Goal: Information Seeking & Learning: Learn about a topic

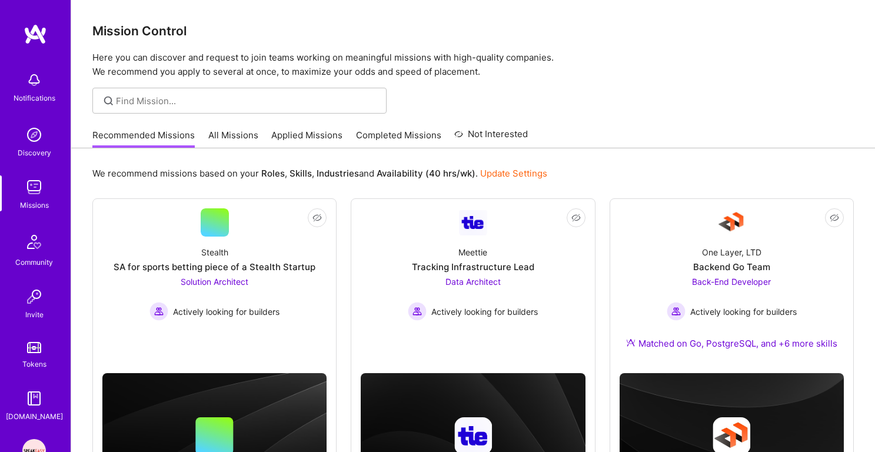
scroll to position [379, 0]
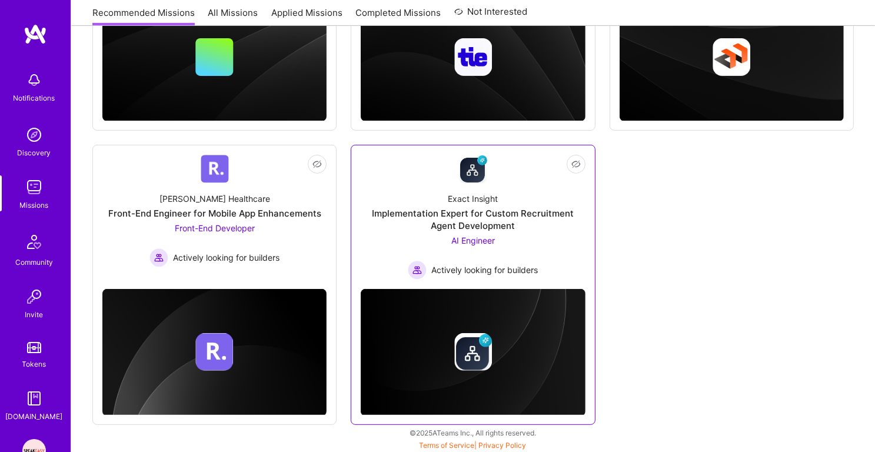
click at [482, 227] on div "Implementation Expert for Custom Recruitment Agent Development" at bounding box center [473, 219] width 224 height 25
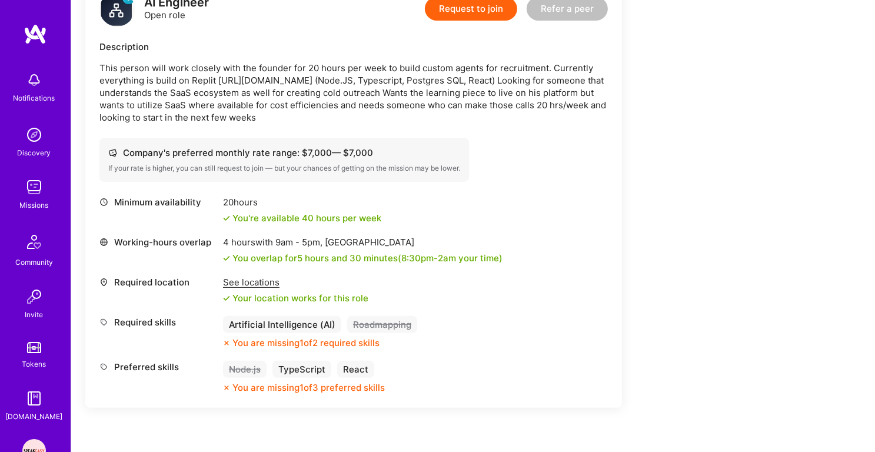
scroll to position [327, 0]
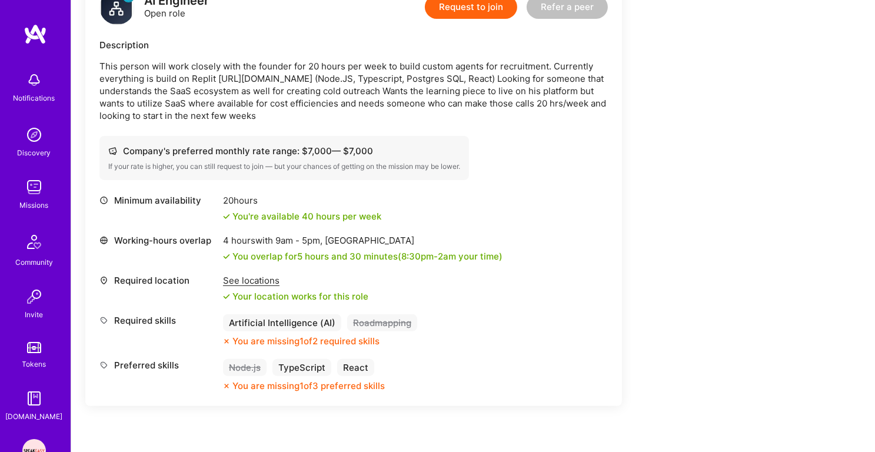
click at [302, 295] on div "Your location works for this role" at bounding box center [295, 296] width 145 height 12
click at [319, 292] on div "Your location works for this role" at bounding box center [295, 296] width 145 height 12
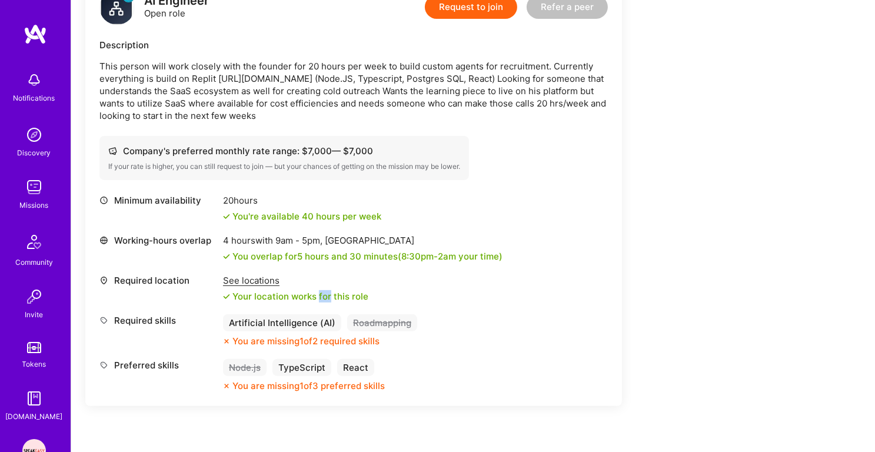
click at [319, 292] on div "Your location works for this role" at bounding box center [295, 296] width 145 height 12
click at [287, 294] on div "Your location works for this role" at bounding box center [295, 296] width 145 height 12
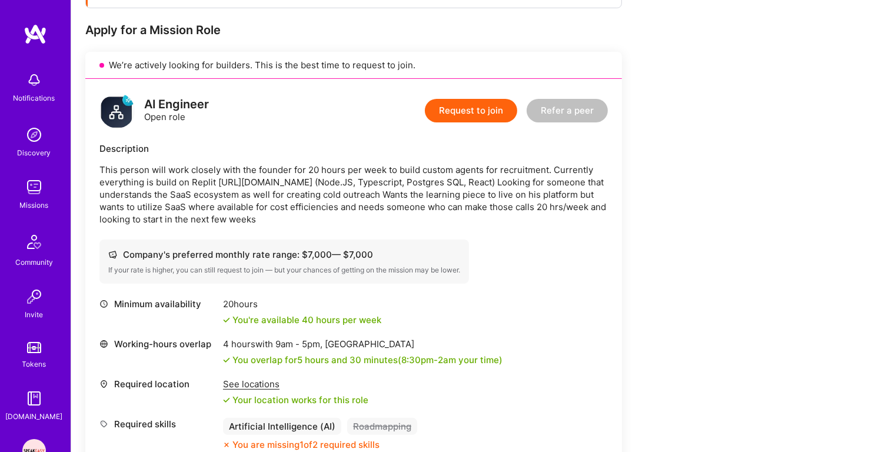
scroll to position [222, 0]
click at [326, 177] on p "This person will work closely with the founder for 20 hours per week to build c…" at bounding box center [353, 196] width 508 height 62
click at [314, 193] on p "This person will work closely with the founder for 20 hours per week to build c…" at bounding box center [353, 196] width 508 height 62
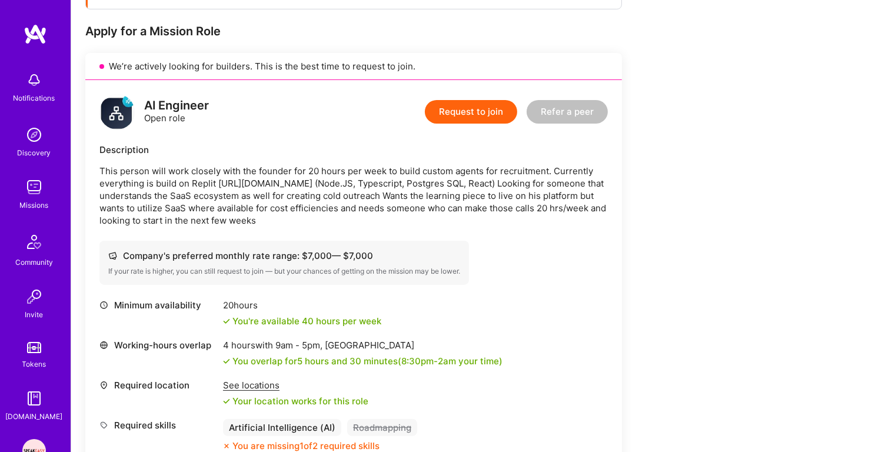
click at [314, 193] on p "This person will work closely with the founder for 20 hours per week to build c…" at bounding box center [353, 196] width 508 height 62
click at [307, 201] on p "This person will work closely with the founder for 20 hours per week to build c…" at bounding box center [353, 196] width 508 height 62
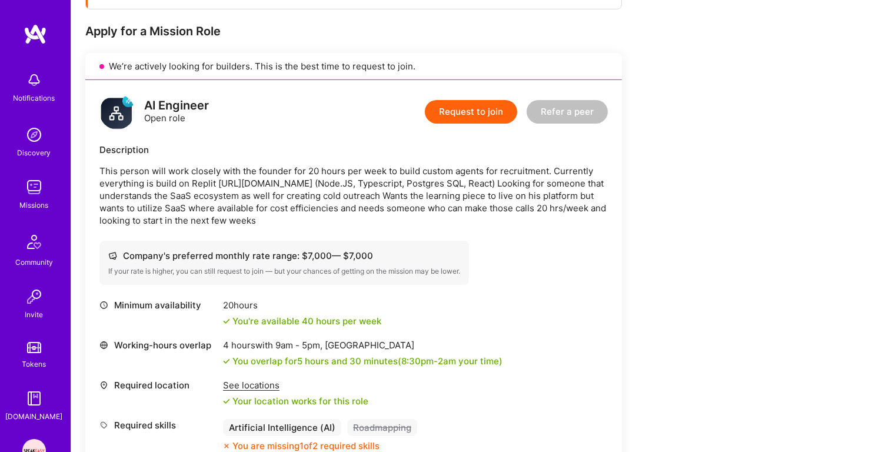
click at [279, 202] on p "This person will work closely with the founder for 20 hours per week to build c…" at bounding box center [353, 196] width 508 height 62
click at [259, 211] on p "This person will work closely with the founder for 20 hours per week to build c…" at bounding box center [353, 196] width 508 height 62
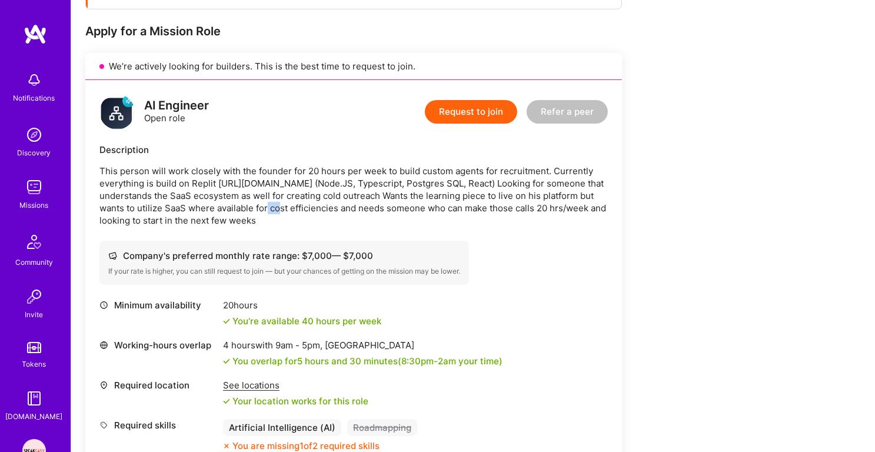
click at [259, 211] on p "This person will work closely with the founder for 20 hours per week to build c…" at bounding box center [353, 196] width 508 height 62
click at [254, 218] on p "This person will work closely with the founder for 20 hours per week to build c…" at bounding box center [353, 196] width 508 height 62
click at [268, 196] on p "This person will work closely with the founder for 20 hours per week to build c…" at bounding box center [353, 196] width 508 height 62
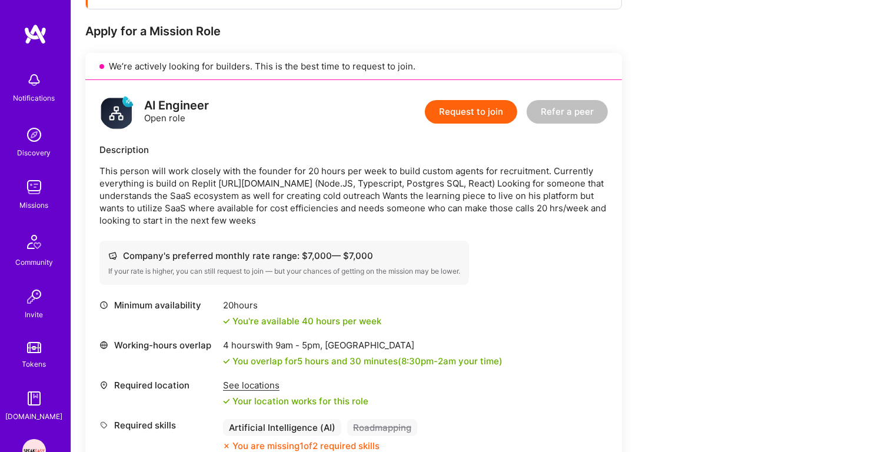
click at [268, 196] on p "This person will work closely with the founder for 20 hours per week to build c…" at bounding box center [353, 196] width 508 height 62
click at [257, 209] on p "This person will work closely with the founder for 20 hours per week to build c…" at bounding box center [353, 196] width 508 height 62
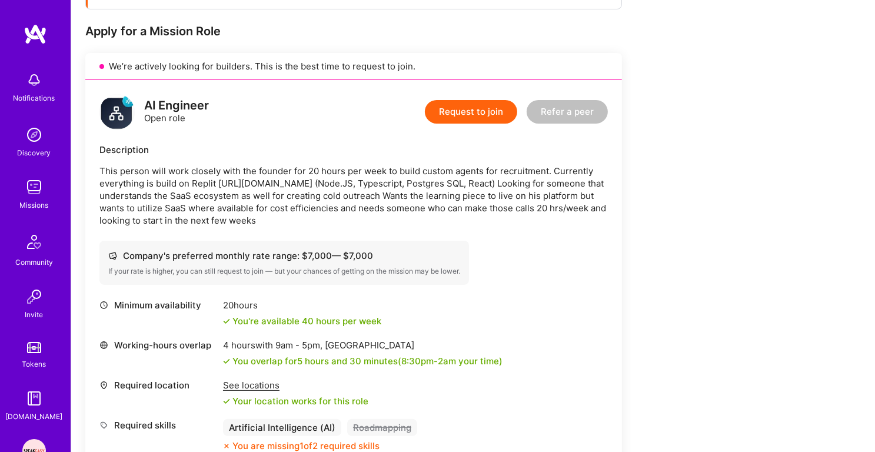
click at [252, 215] on p "This person will work closely with the founder for 20 hours per week to build c…" at bounding box center [353, 196] width 508 height 62
click at [266, 194] on p "This person will work closely with the founder for 20 hours per week to build c…" at bounding box center [353, 196] width 508 height 62
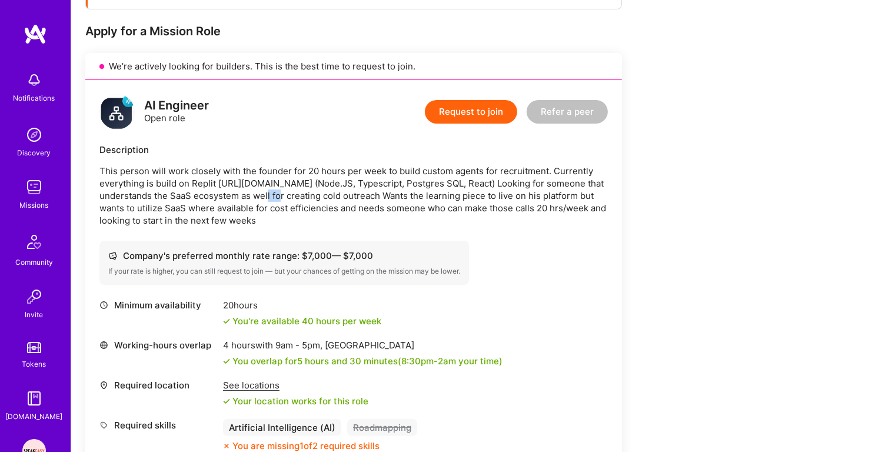
click at [266, 194] on p "This person will work closely with the founder for 20 hours per week to build c…" at bounding box center [353, 196] width 508 height 62
click at [262, 198] on p "This person will work closely with the founder for 20 hours per week to build c…" at bounding box center [353, 196] width 508 height 62
click at [274, 179] on p "This person will work closely with the founder for 20 hours per week to build c…" at bounding box center [353, 196] width 508 height 62
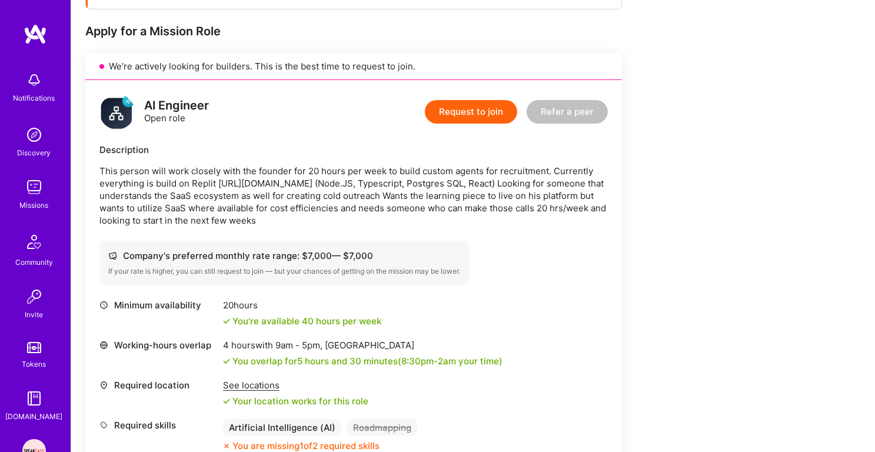
click at [274, 179] on p "This person will work closely with the founder for 20 hours per week to build c…" at bounding box center [353, 196] width 508 height 62
click at [265, 193] on p "This person will work closely with the founder for 20 hours per week to build c…" at bounding box center [353, 196] width 508 height 62
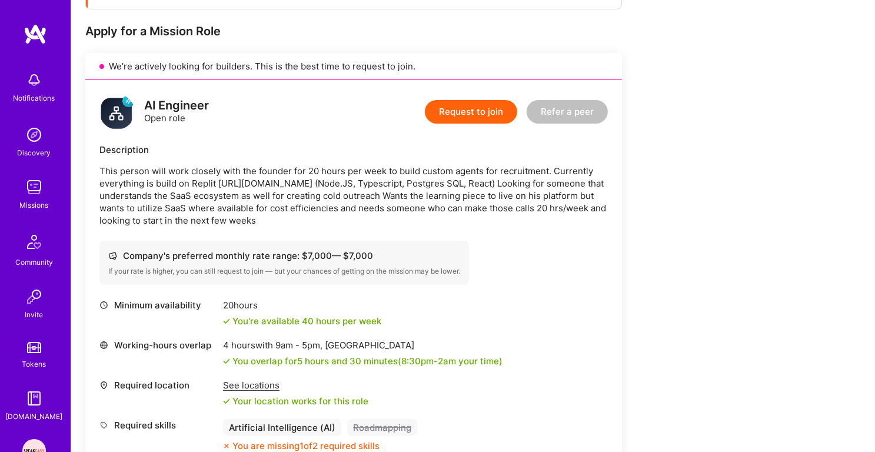
click at [258, 201] on p "This person will work closely with the founder for 20 hours per week to build c…" at bounding box center [353, 196] width 508 height 62
click at [254, 215] on p "This person will work closely with the founder for 20 hours per week to build c…" at bounding box center [353, 196] width 508 height 62
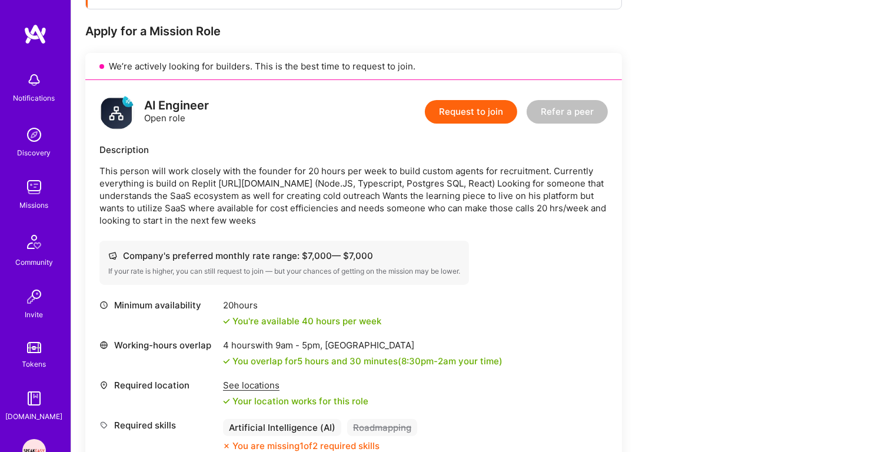
click at [254, 215] on p "This person will work closely with the founder for 20 hours per week to build c…" at bounding box center [353, 196] width 508 height 62
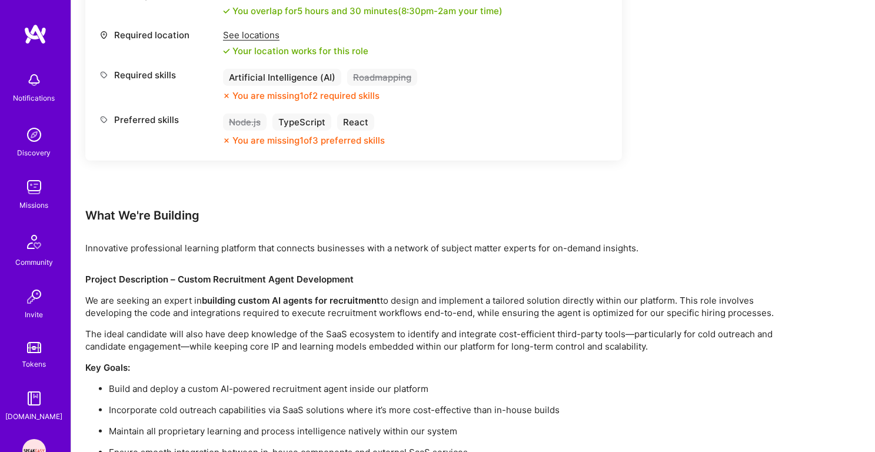
scroll to position [615, 0]
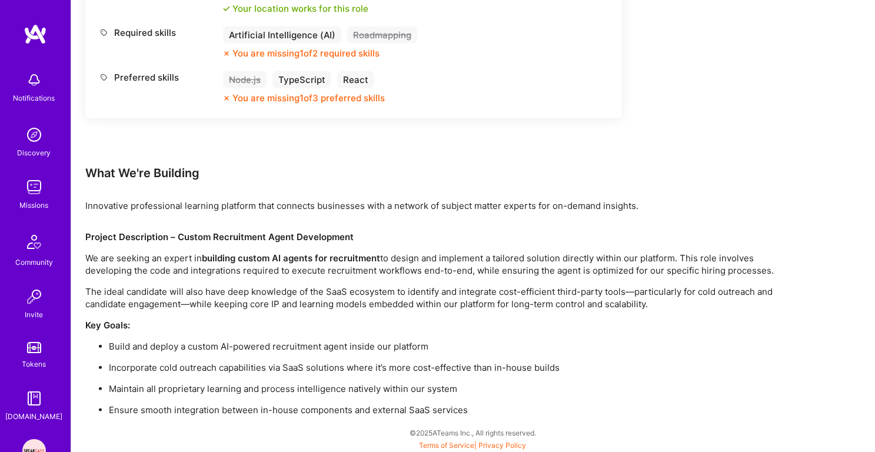
click at [239, 265] on p "We are seeking an expert in building custom AI agents for recruitment to design…" at bounding box center [438, 264] width 706 height 25
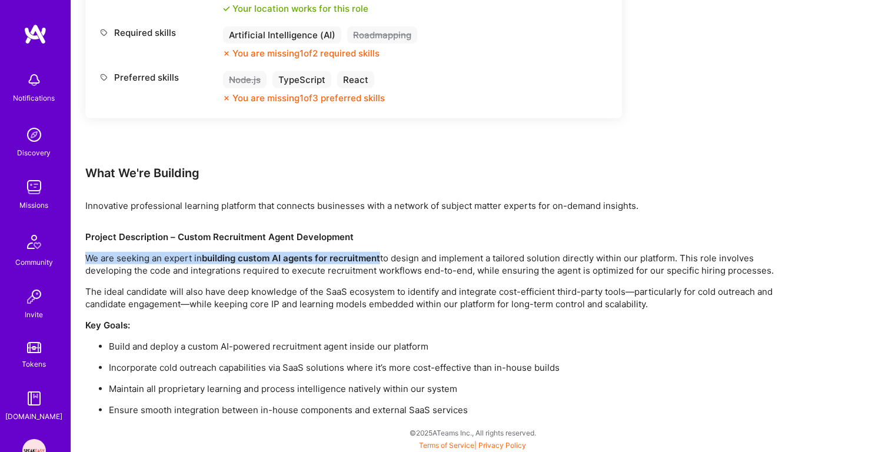
click at [231, 290] on p "The ideal candidate will also have deep knowledge of the SaaS ecosystem to iden…" at bounding box center [438, 297] width 706 height 25
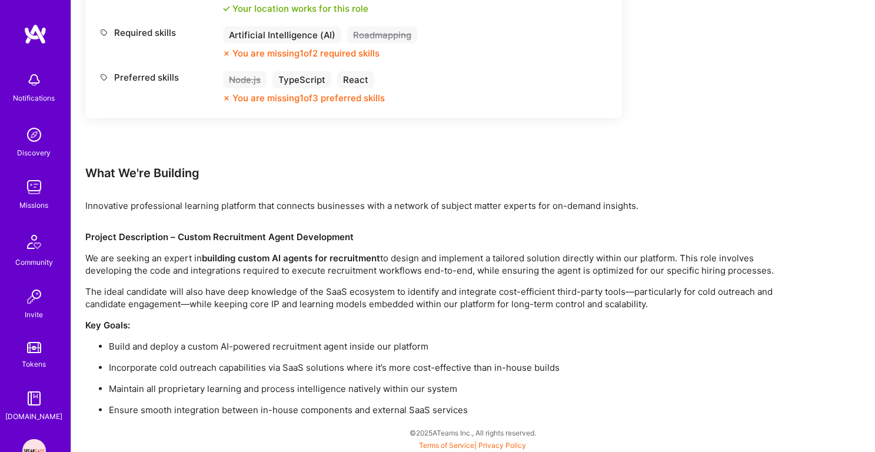
click at [231, 290] on p "The ideal candidate will also have deep knowledge of the SaaS ecosystem to iden…" at bounding box center [438, 297] width 706 height 25
click at [251, 264] on p "We are seeking an expert in building custom AI agents for recruitment to design…" at bounding box center [438, 264] width 706 height 25
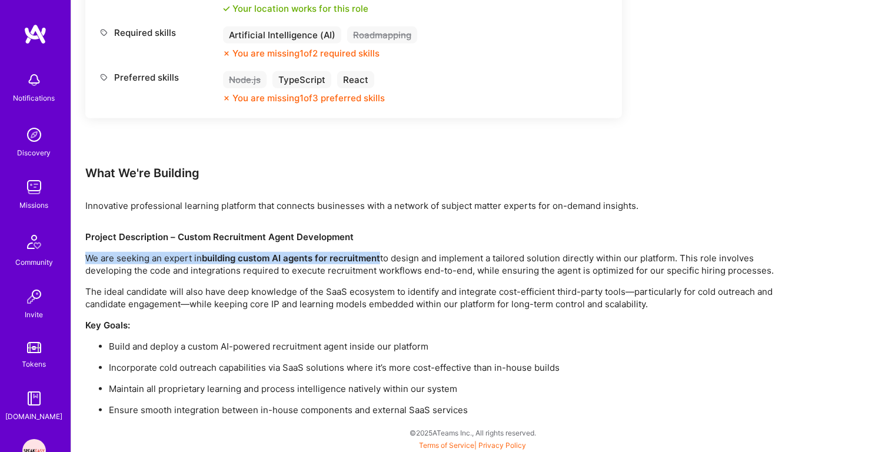
click at [230, 297] on p "The ideal candidate will also have deep knowledge of the SaaS ecosystem to iden…" at bounding box center [438, 297] width 706 height 25
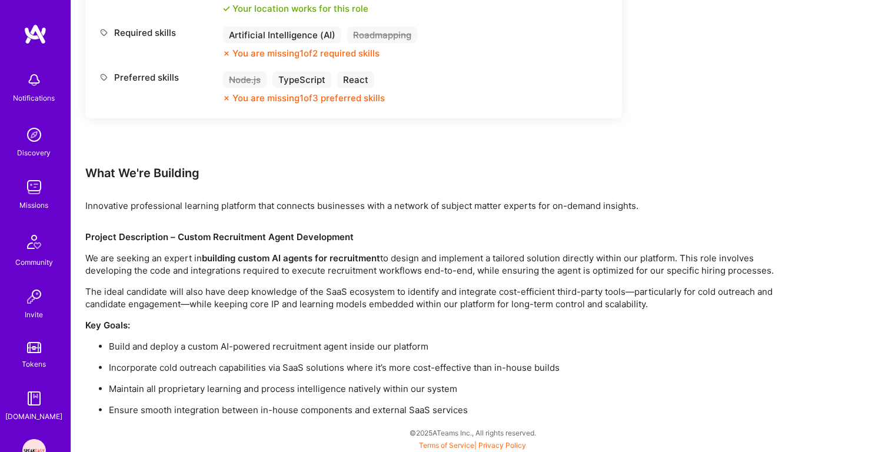
click at [230, 297] on p "The ideal candidate will also have deep knowledge of the SaaS ecosystem to iden…" at bounding box center [438, 297] width 706 height 25
click at [227, 302] on p "The ideal candidate will also have deep knowledge of the SaaS ecosystem to iden…" at bounding box center [438, 297] width 706 height 25
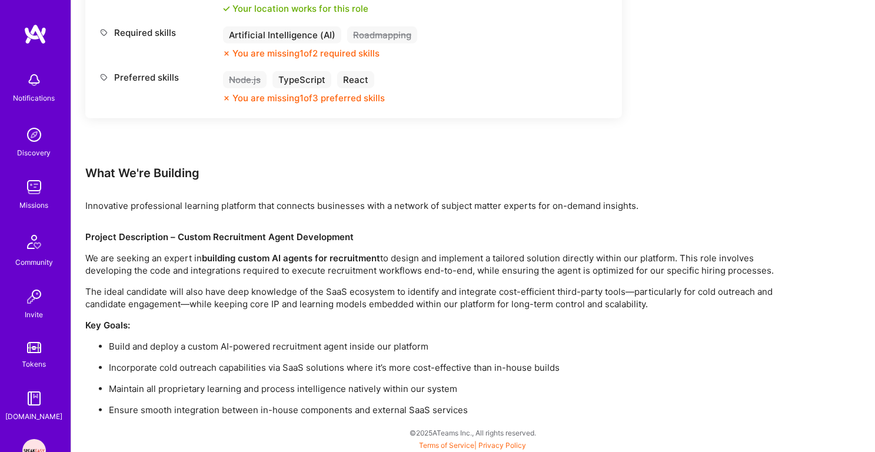
click at [241, 292] on p "The ideal candidate will also have deep knowledge of the SaaS ecosystem to iden…" at bounding box center [438, 297] width 706 height 25
click at [237, 299] on p "The ideal candidate will also have deep knowledge of the SaaS ecosystem to iden…" at bounding box center [438, 297] width 706 height 25
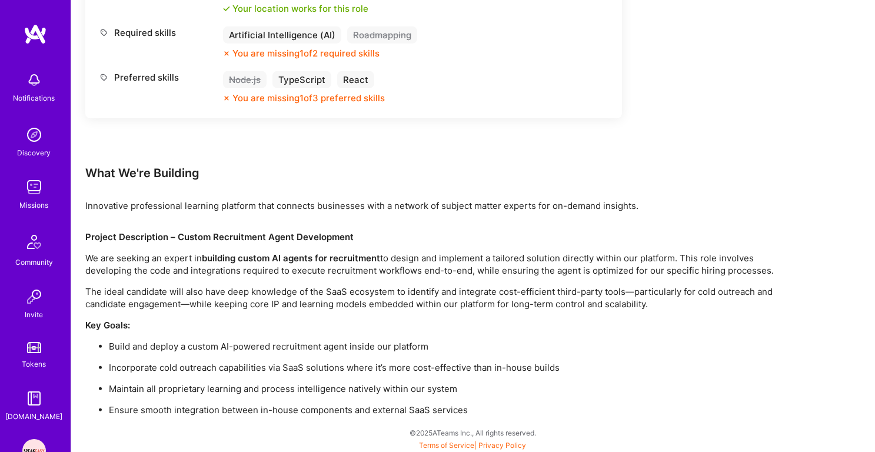
click at [237, 299] on p "The ideal candidate will also have deep knowledge of the SaaS ecosystem to iden…" at bounding box center [438, 297] width 706 height 25
click at [247, 290] on p "The ideal candidate will also have deep knowledge of the SaaS ecosystem to iden…" at bounding box center [438, 297] width 706 height 25
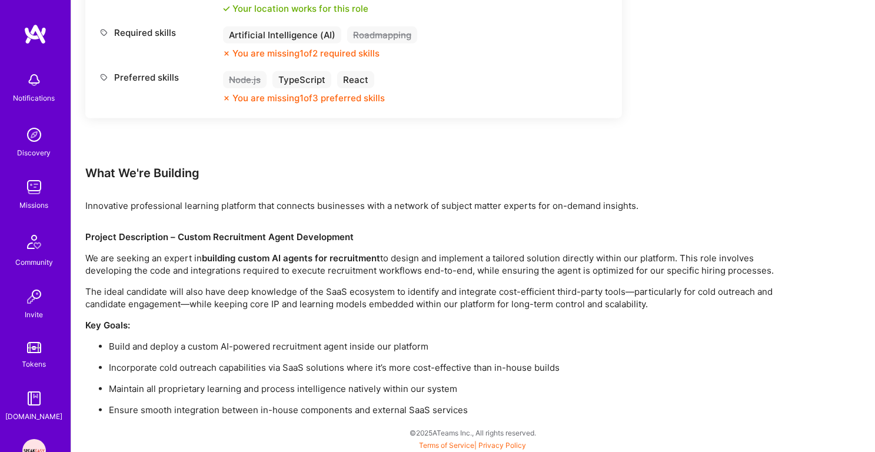
click at [242, 297] on p "The ideal candidate will also have deep knowledge of the SaaS ecosystem to iden…" at bounding box center [438, 297] width 706 height 25
click at [235, 300] on p "The ideal candidate will also have deep knowledge of the SaaS ecosystem to iden…" at bounding box center [438, 297] width 706 height 25
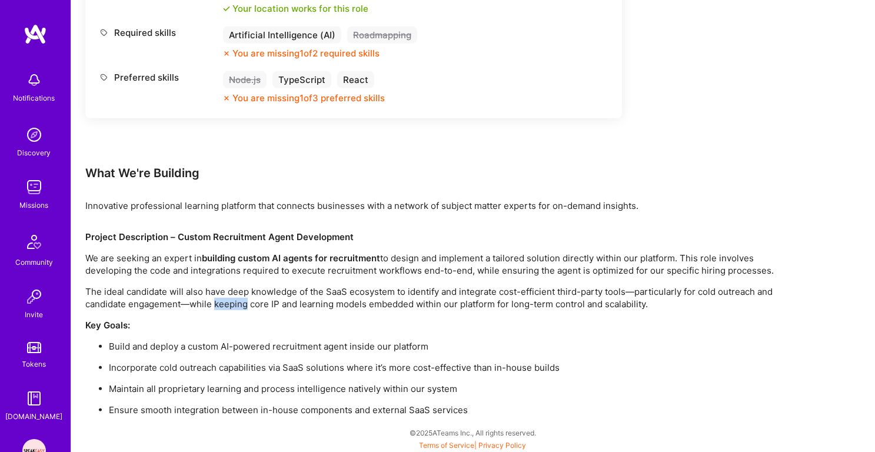
click at [235, 300] on p "The ideal candidate will also have deep knowledge of the SaaS ecosystem to iden…" at bounding box center [438, 297] width 706 height 25
click at [249, 287] on p "The ideal candidate will also have deep knowledge of the SaaS ecosystem to iden…" at bounding box center [438, 297] width 706 height 25
click at [237, 297] on p "The ideal candidate will also have deep knowledge of the SaaS ecosystem to iden…" at bounding box center [438, 297] width 706 height 25
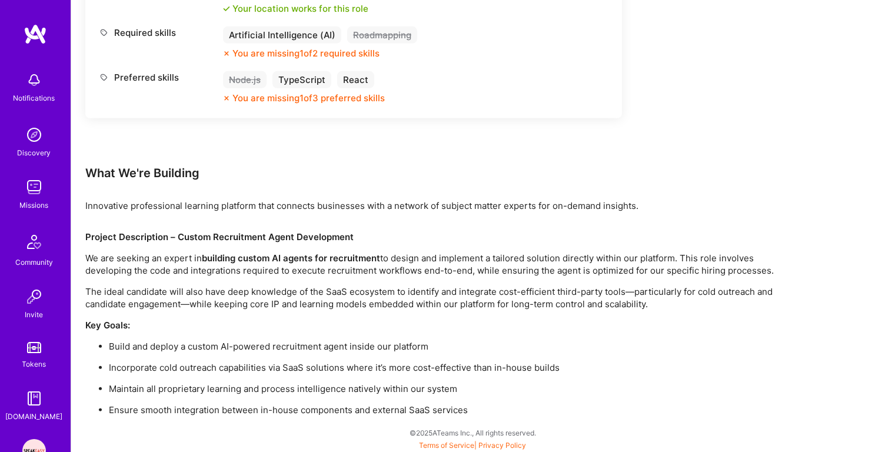
click at [237, 297] on p "The ideal candidate will also have deep knowledge of the SaaS ecosystem to iden…" at bounding box center [438, 297] width 706 height 25
click at [188, 359] on ul "Build and deploy a custom AI-powered recruitment agent inside our platform Inco…" at bounding box center [438, 378] width 706 height 76
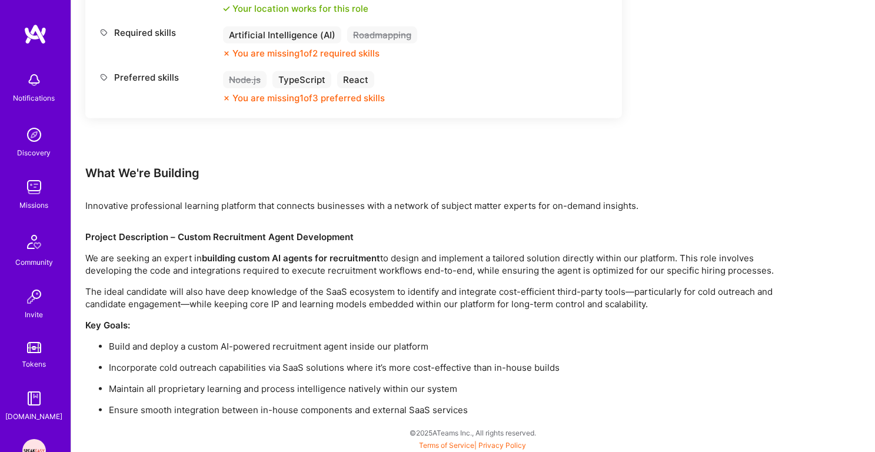
click at [188, 359] on ul "Build and deploy a custom AI-powered recruitment agent inside our platform Inco…" at bounding box center [438, 378] width 706 height 76
click at [177, 383] on p "Maintain all proprietary learning and process intelligence natively within our …" at bounding box center [450, 388] width 682 height 12
click at [165, 408] on p "Ensure smooth integration between in-house components and external SaaS services" at bounding box center [450, 410] width 682 height 12
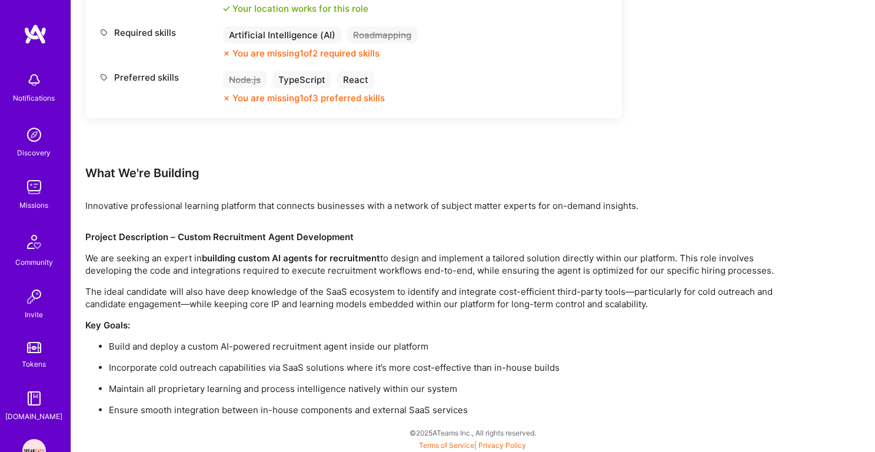
click at [165, 408] on p "Ensure smooth integration between in-house components and external SaaS services" at bounding box center [450, 410] width 682 height 12
click at [181, 380] on ul "Build and deploy a custom AI-powered recruitment agent inside our platform Inco…" at bounding box center [438, 378] width 706 height 76
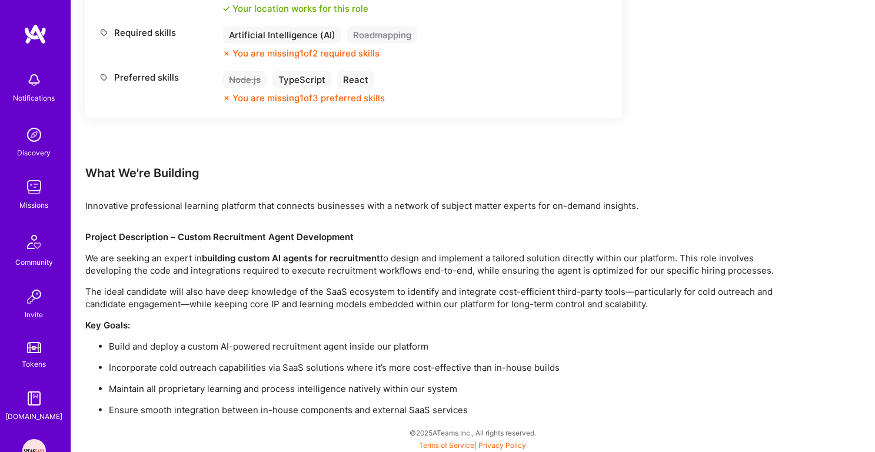
click at [191, 364] on p "Incorporate cold outreach capabilities via SaaS solutions where it’s more cost-…" at bounding box center [450, 367] width 682 height 12
click at [205, 345] on p "Build and deploy a custom AI-powered recruitment agent inside our platform" at bounding box center [450, 346] width 682 height 12
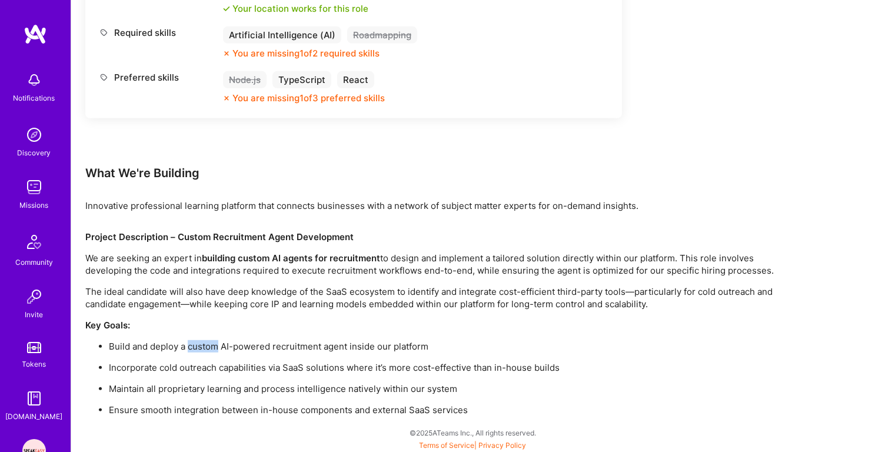
click at [205, 345] on p "Build and deploy a custom AI-powered recruitment agent inside our platform" at bounding box center [450, 346] width 682 height 12
click at [197, 361] on p "Incorporate cold outreach capabilities via SaaS solutions where it’s more cost-…" at bounding box center [450, 367] width 682 height 12
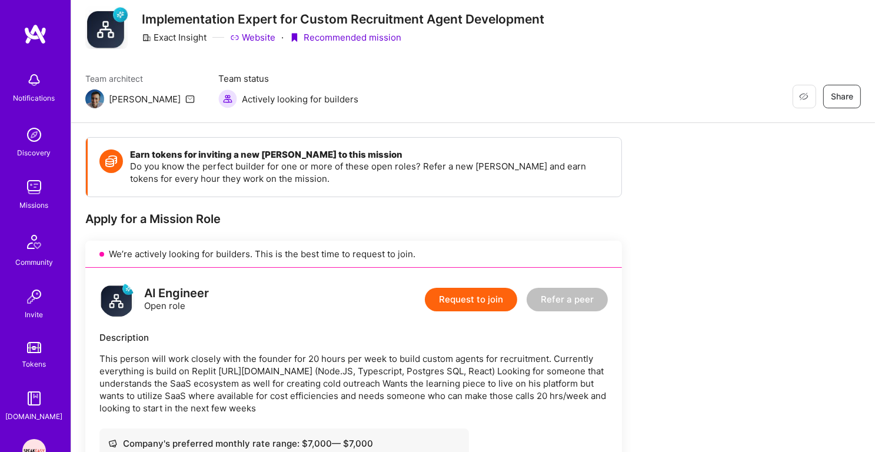
scroll to position [0, 0]
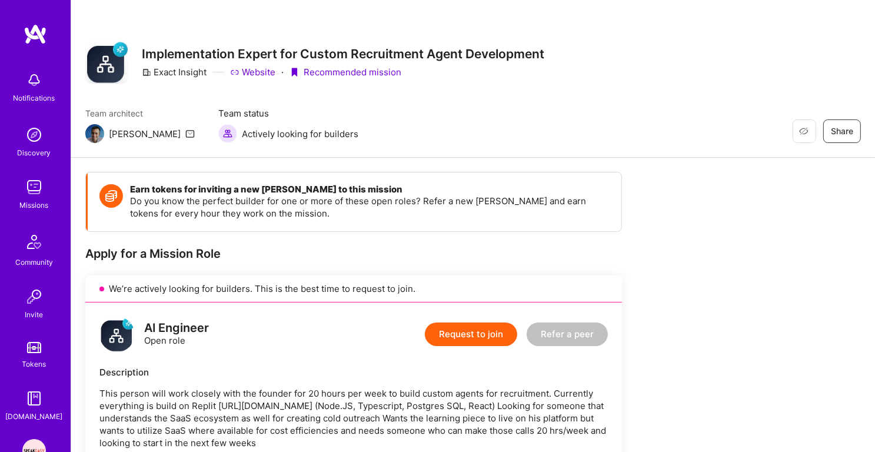
click at [36, 191] on img at bounding box center [34, 187] width 24 height 24
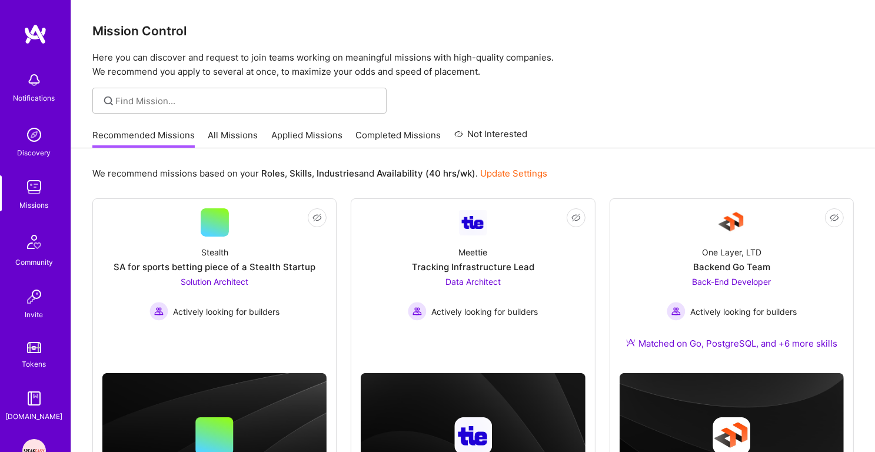
click at [302, 131] on link "Applied Missions" at bounding box center [306, 138] width 71 height 19
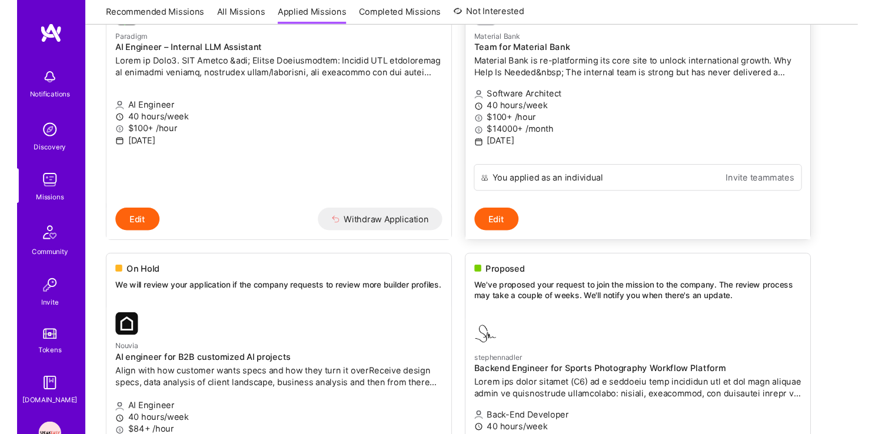
scroll to position [307, 0]
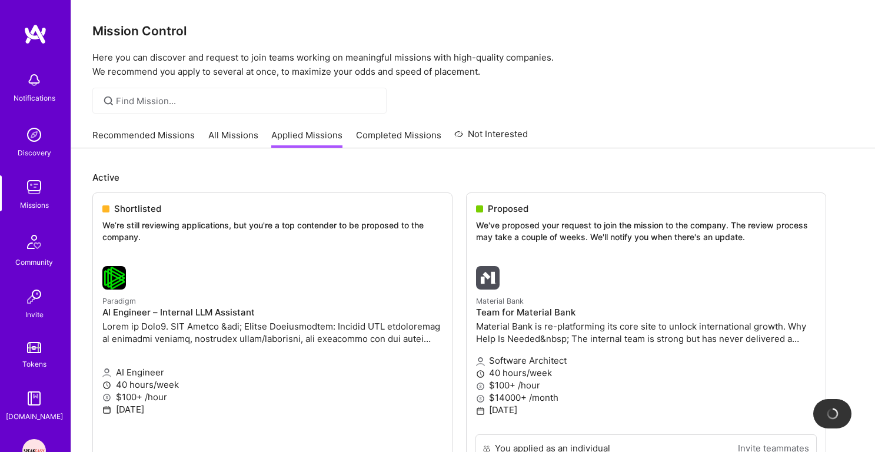
scroll to position [99, 0]
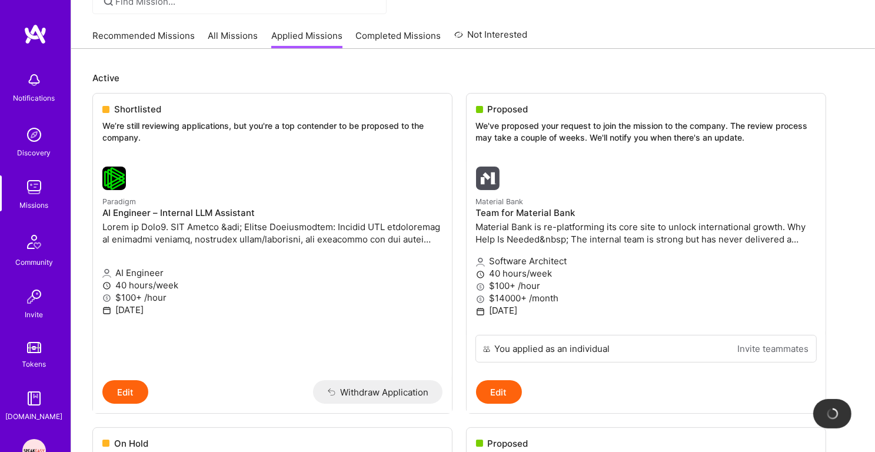
click at [29, 194] on img at bounding box center [34, 187] width 24 height 24
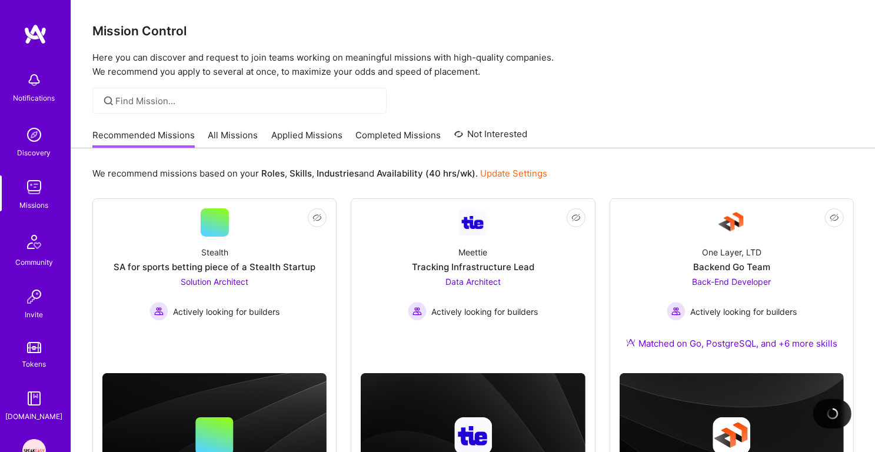
click at [287, 133] on link "Applied Missions" at bounding box center [306, 138] width 71 height 19
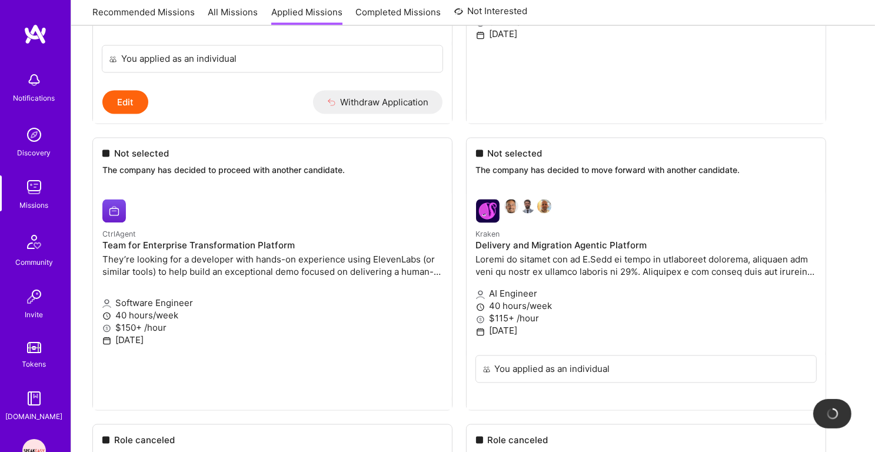
scroll to position [2180, 0]
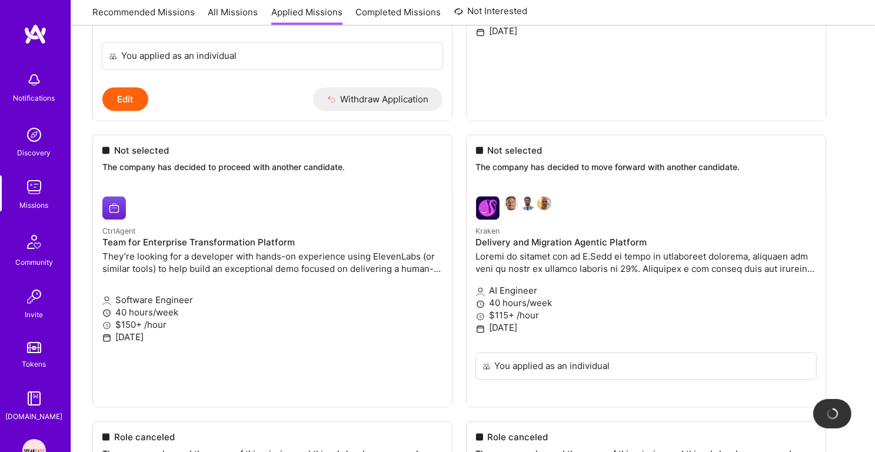
click at [31, 145] on img at bounding box center [34, 135] width 24 height 24
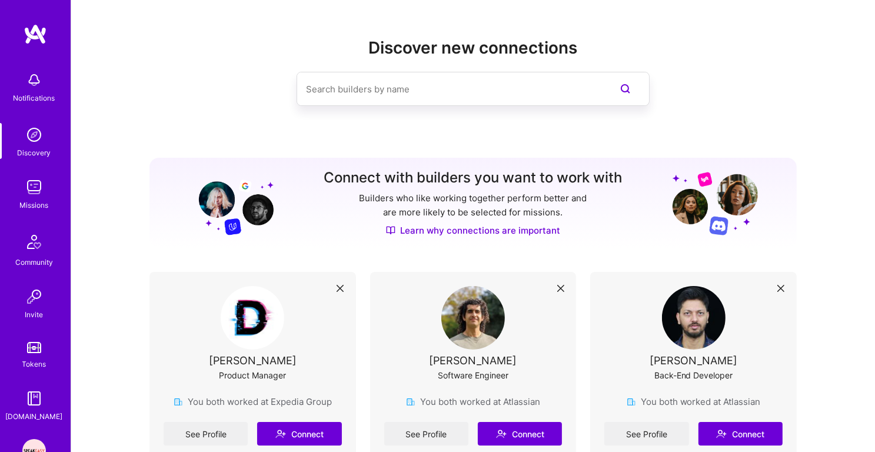
click at [46, 203] on div "Missions" at bounding box center [34, 205] width 29 height 12
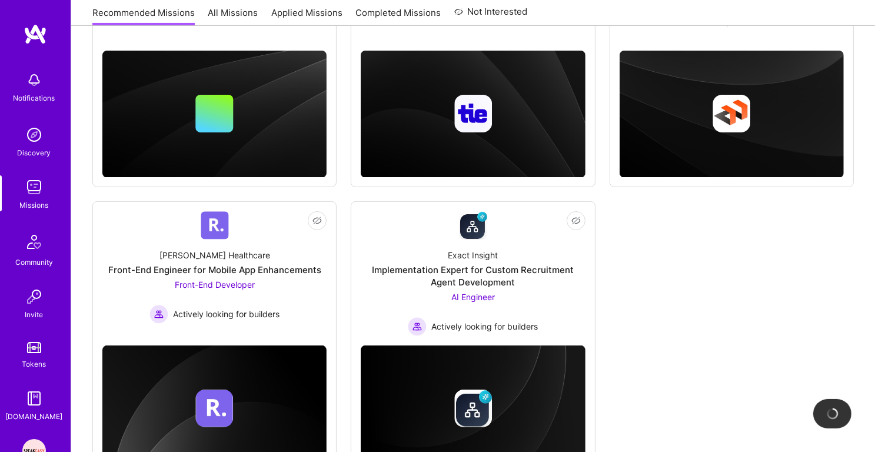
scroll to position [379, 0]
